Goal: Find contact information: Find contact information

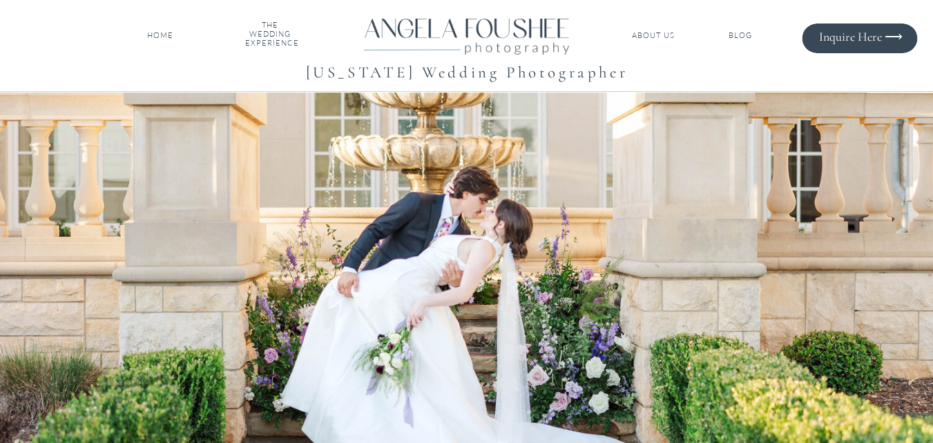
click at [665, 35] on nav "ABOUT US" at bounding box center [654, 36] width 46 height 10
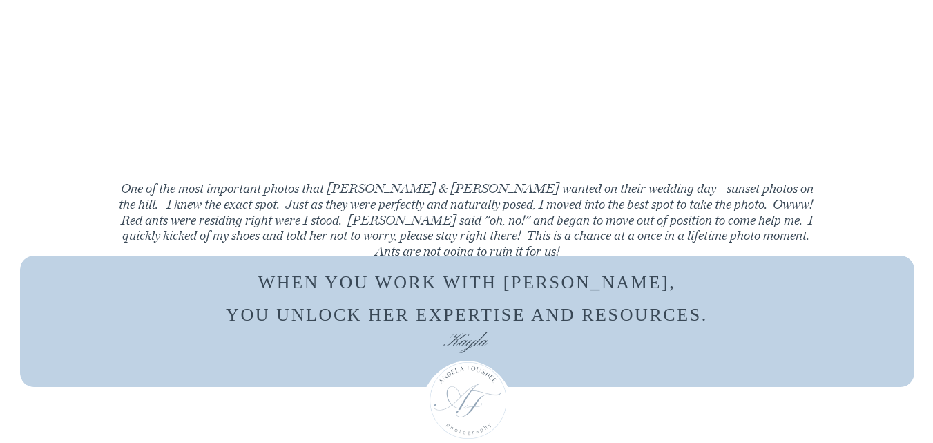
scroll to position [3809, 0]
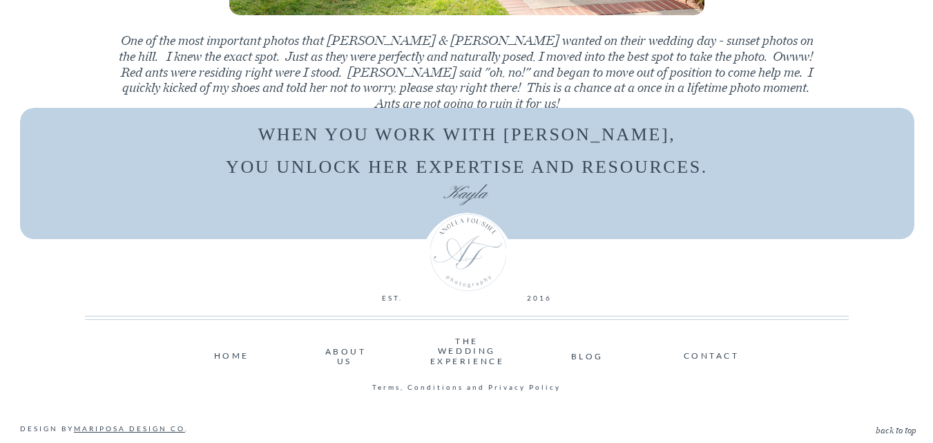
click at [730, 355] on nav "CONTACT" at bounding box center [711, 355] width 54 height 8
